Goal: Find specific page/section: Find specific page/section

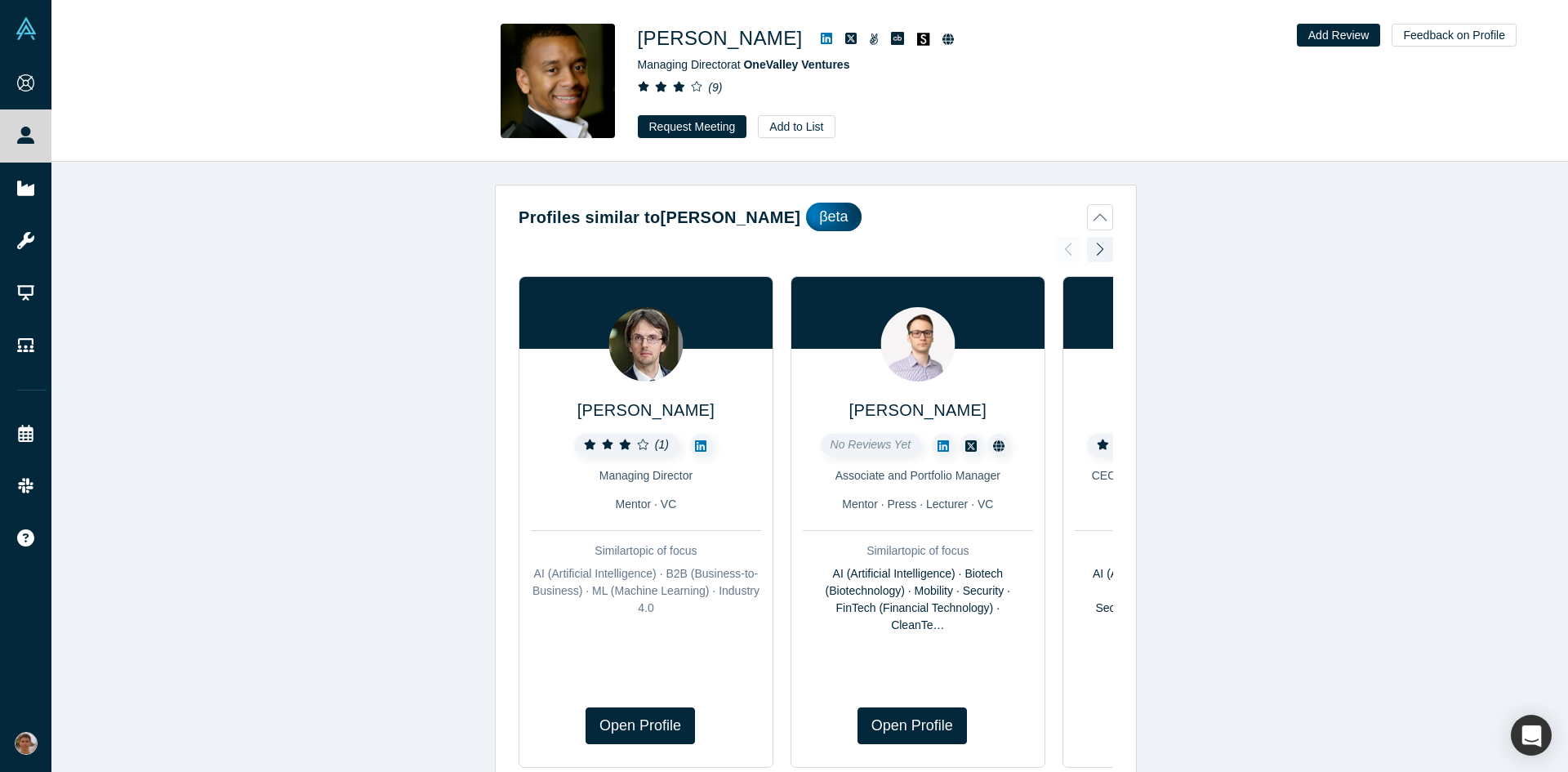
click at [820, 40] on icon at bounding box center [826, 38] width 12 height 12
